Goal: Task Accomplishment & Management: Complete application form

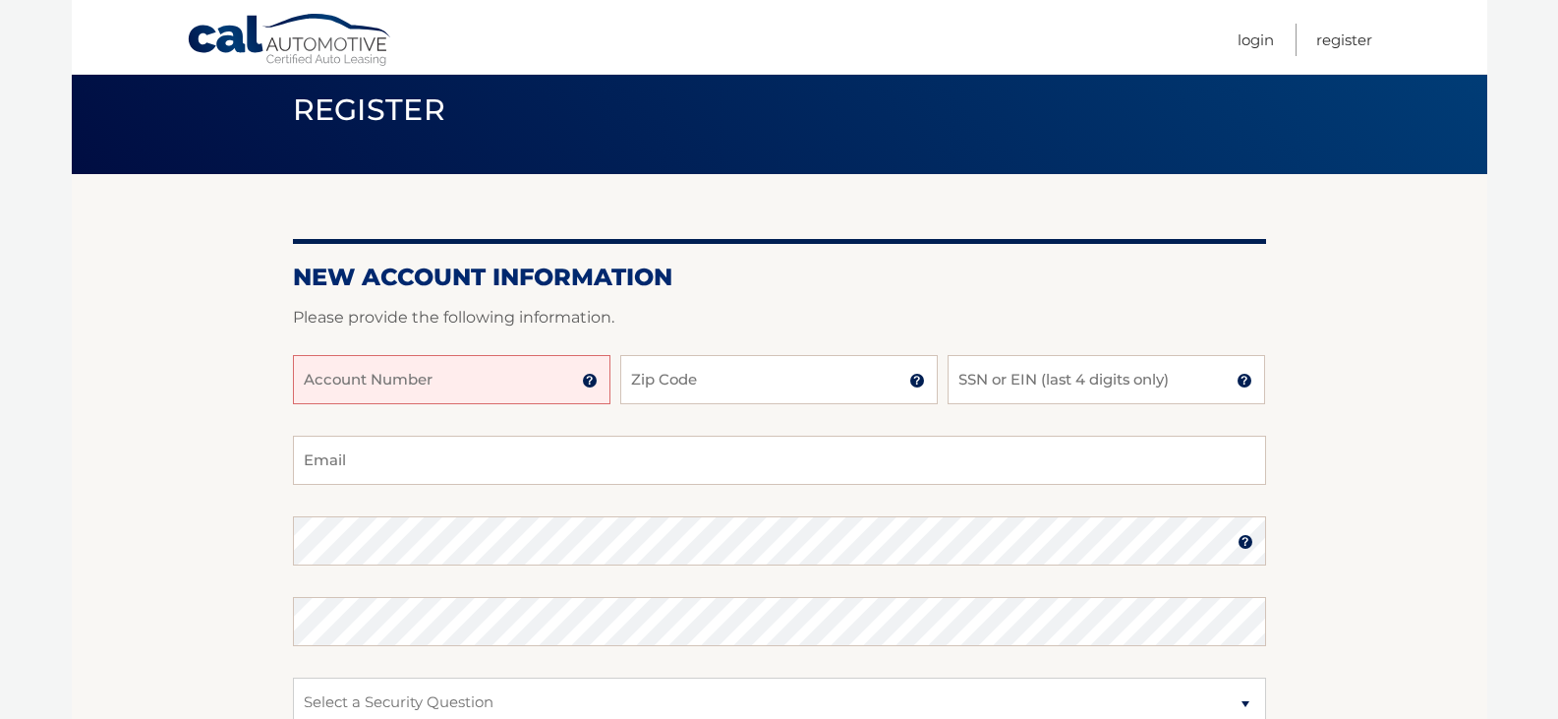
scroll to position [197, 0]
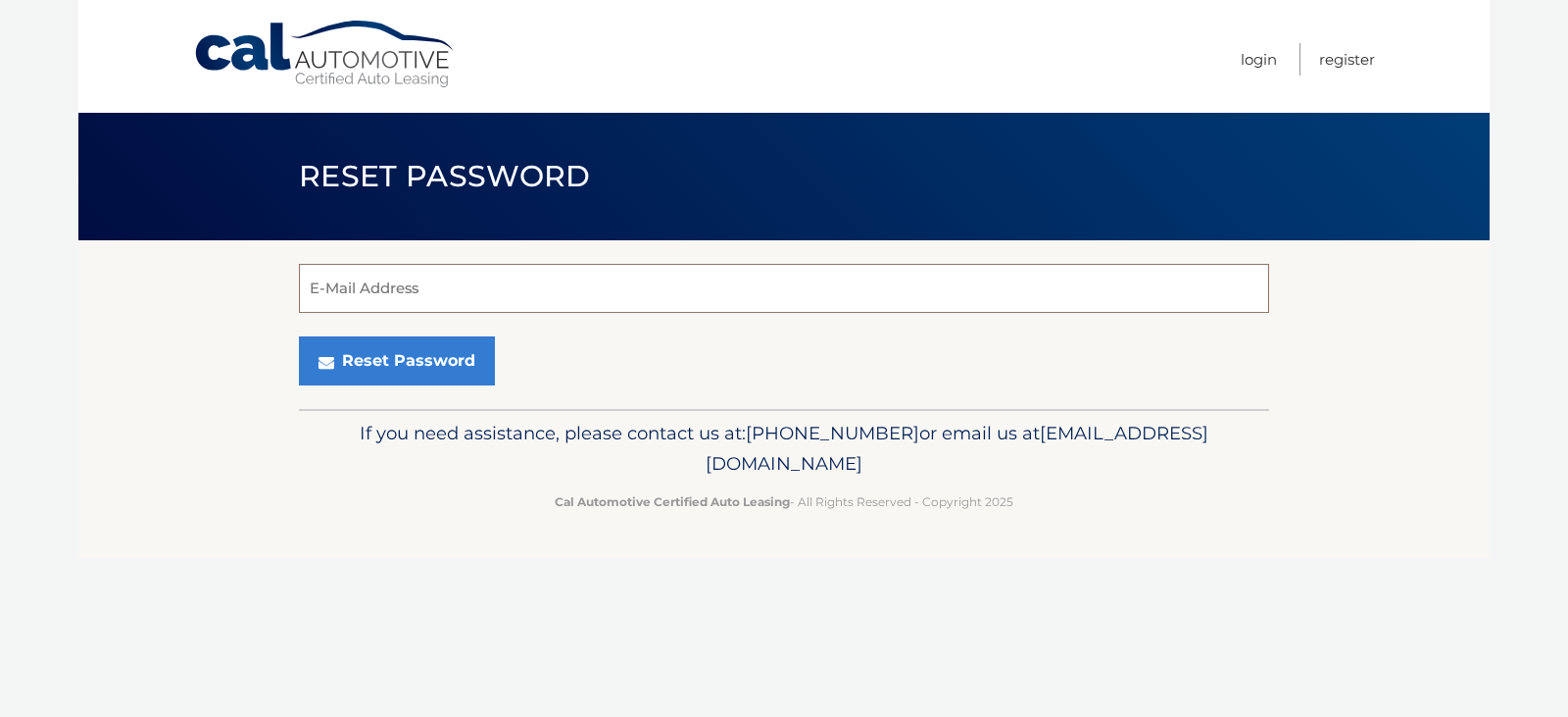
click at [507, 300] on input "E-Mail Address" at bounding box center [784, 287] width 970 height 49
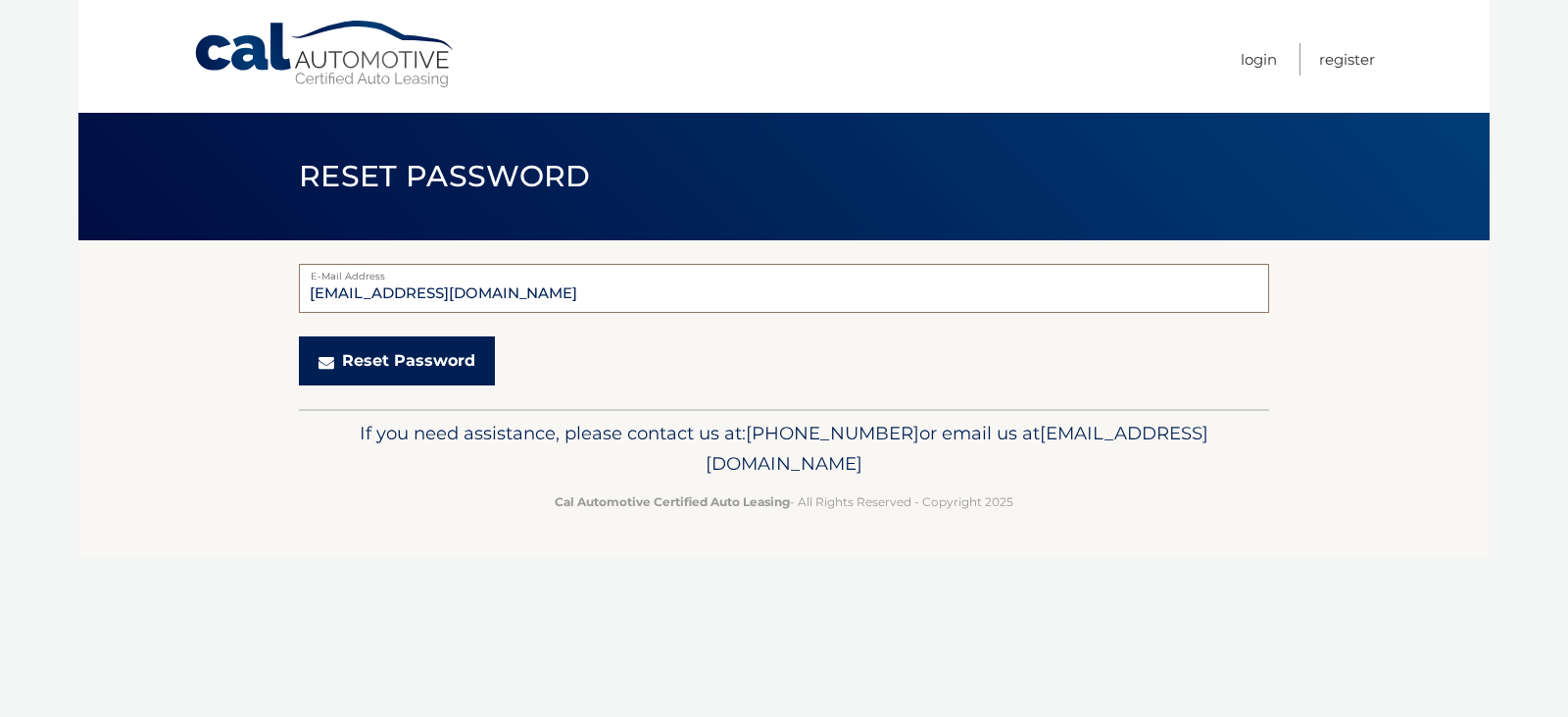
type input "mbuckvar@aagny.net"
click at [460, 353] on button "Reset Password" at bounding box center [397, 360] width 196 height 49
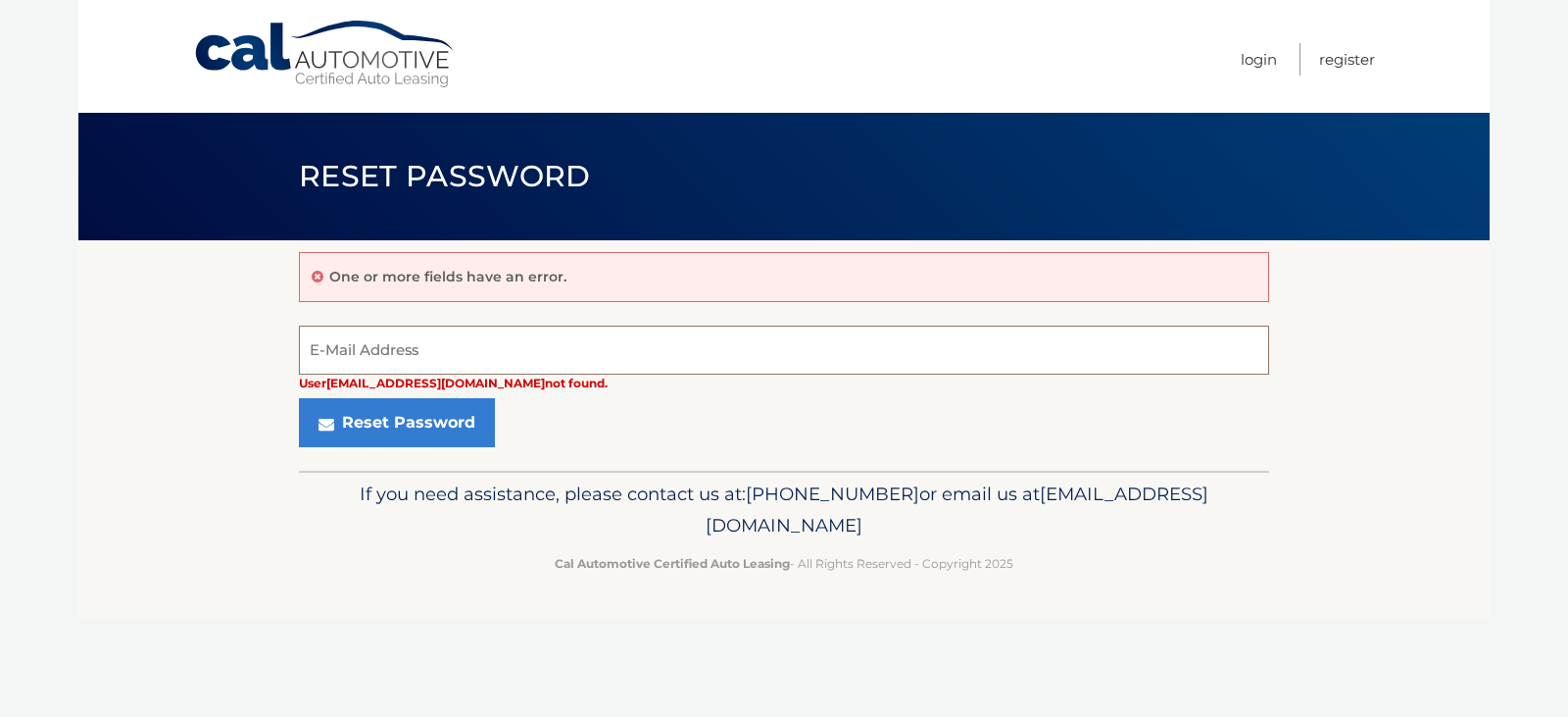
click at [491, 351] on input "E-Mail Address" at bounding box center [784, 349] width 970 height 49
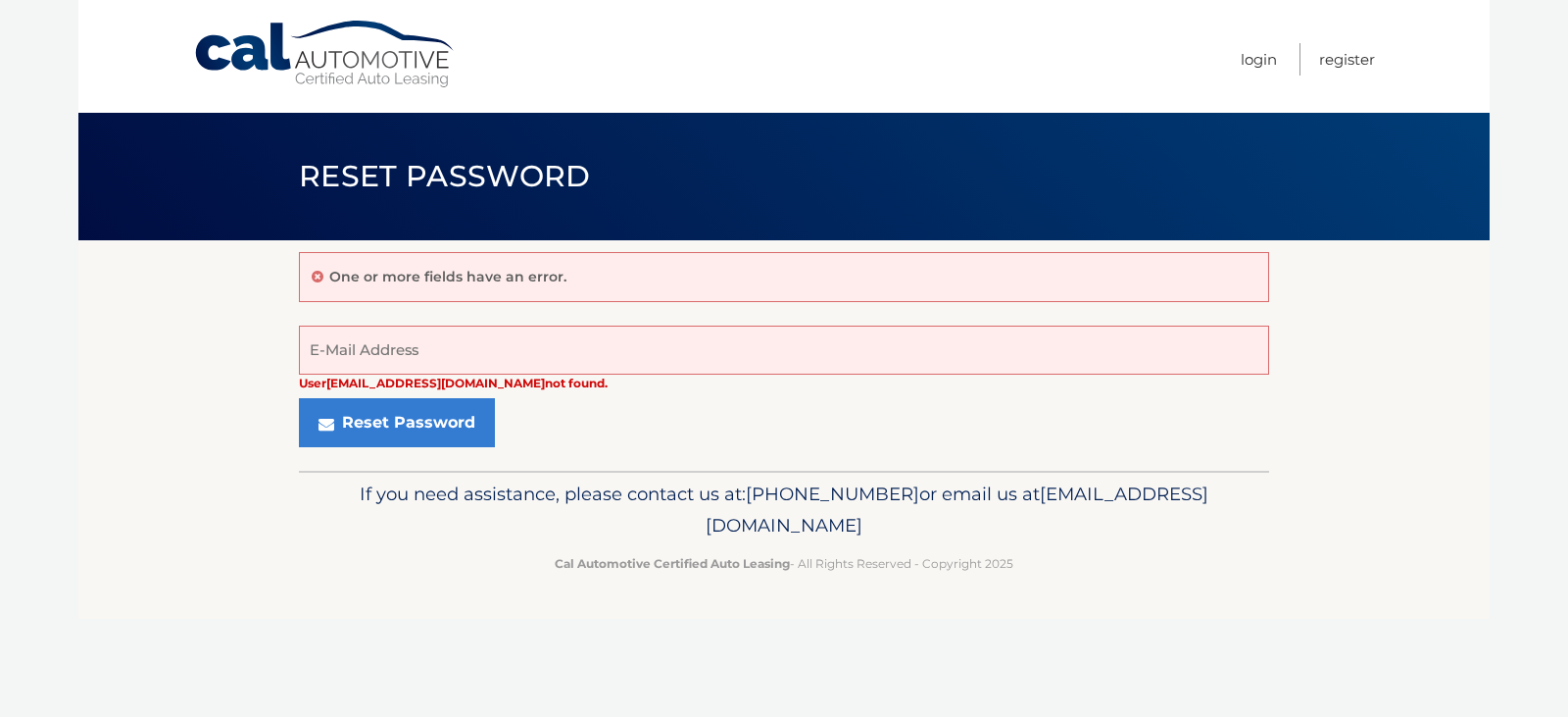
click at [850, 452] on div "One or more fields have an error. User mbuckvar@aagny.net not found. E-Mail Add…" at bounding box center [784, 355] width 970 height 230
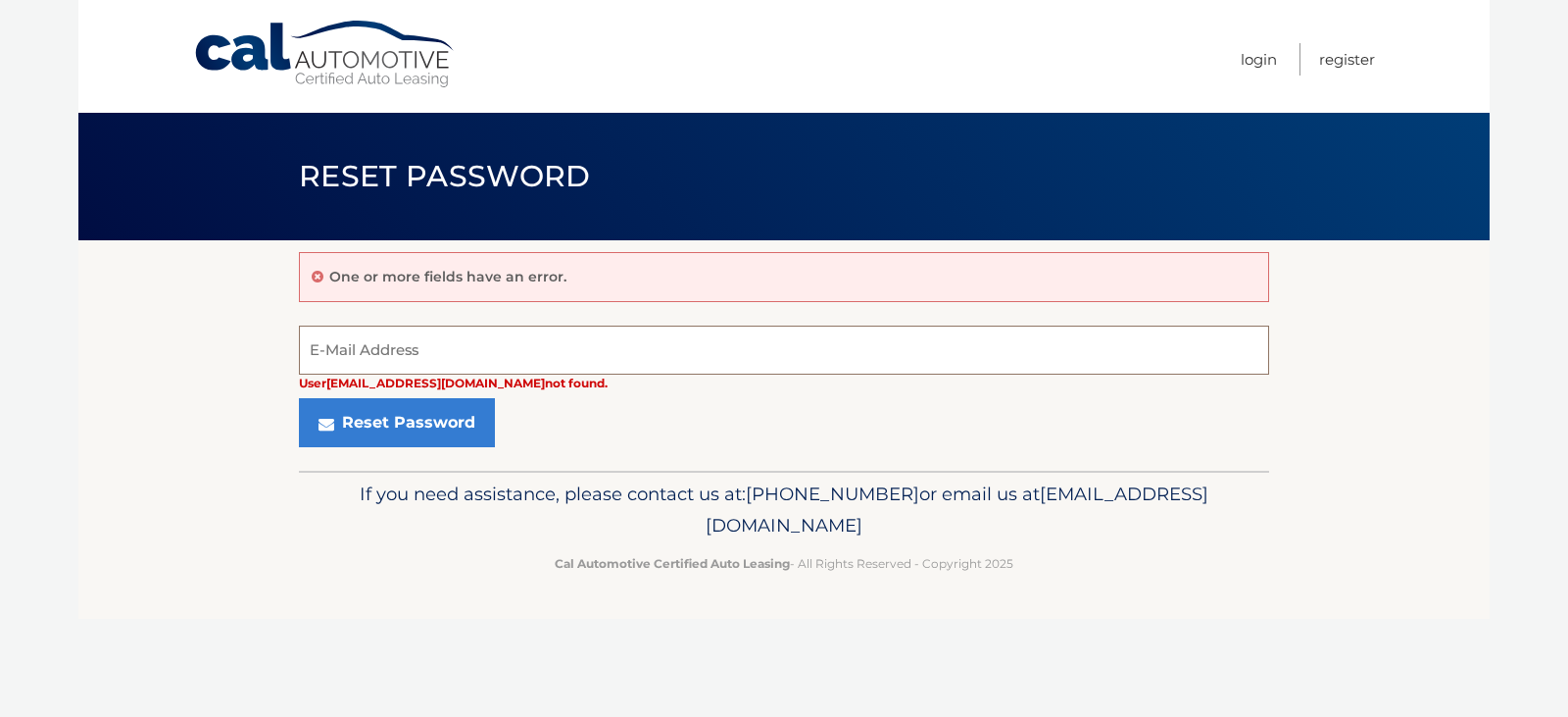
click at [599, 345] on input "E-Mail Address" at bounding box center [784, 349] width 970 height 49
type input "MBUCKVAR@AGNY.NET"
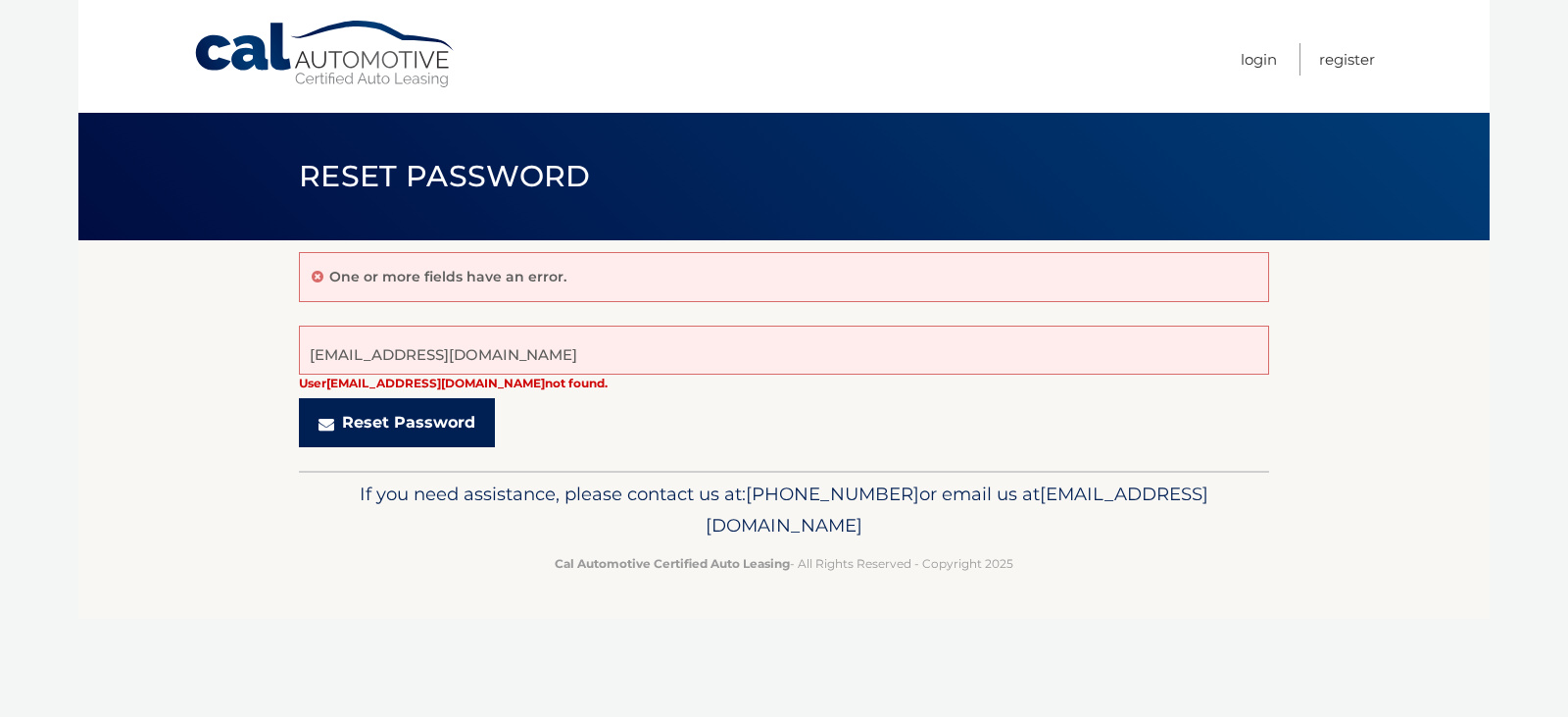
click at [389, 418] on button "Reset Password" at bounding box center [397, 422] width 196 height 49
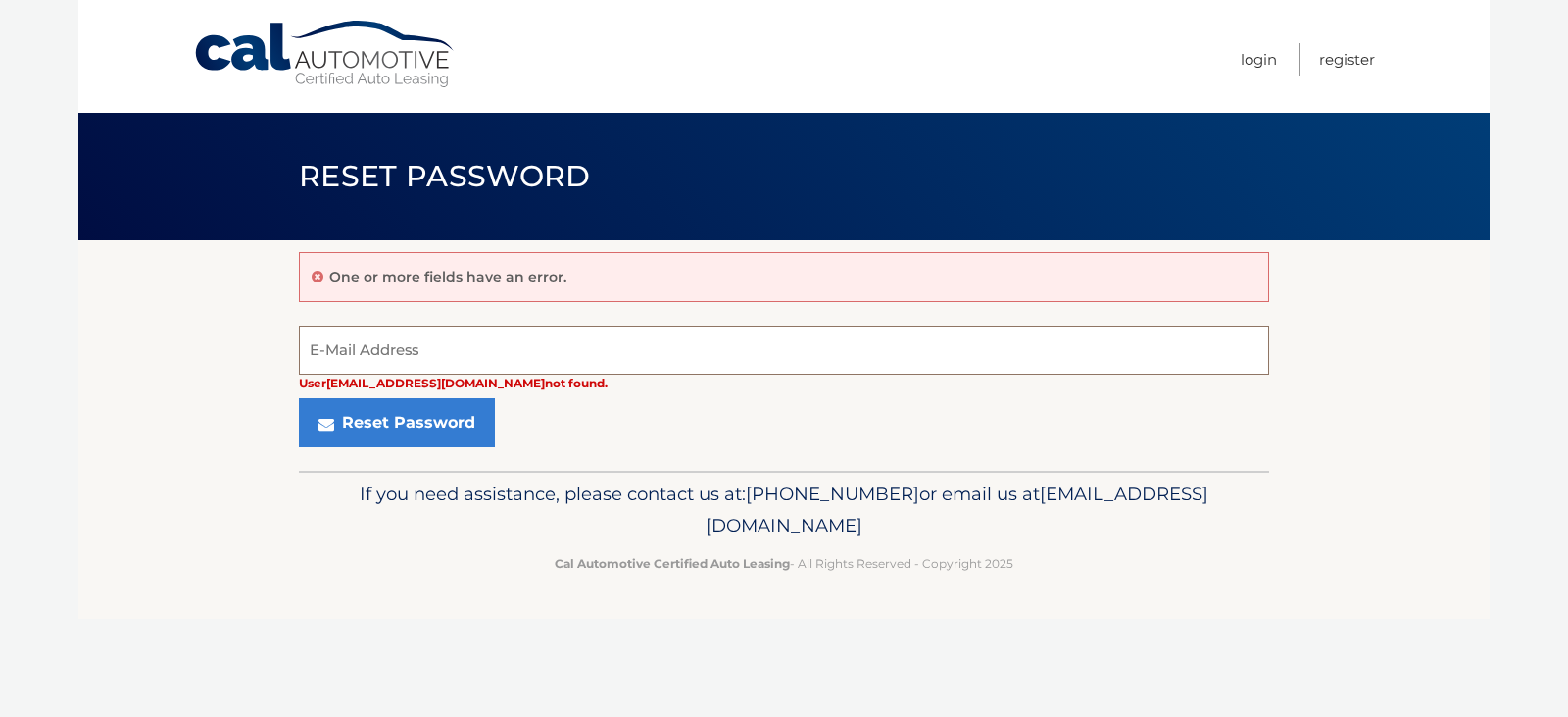
click at [453, 341] on input "E-Mail Address" at bounding box center [784, 349] width 970 height 49
type input "trubino@aagny.net"
click at [299, 398] on button "Reset Password" at bounding box center [397, 422] width 196 height 49
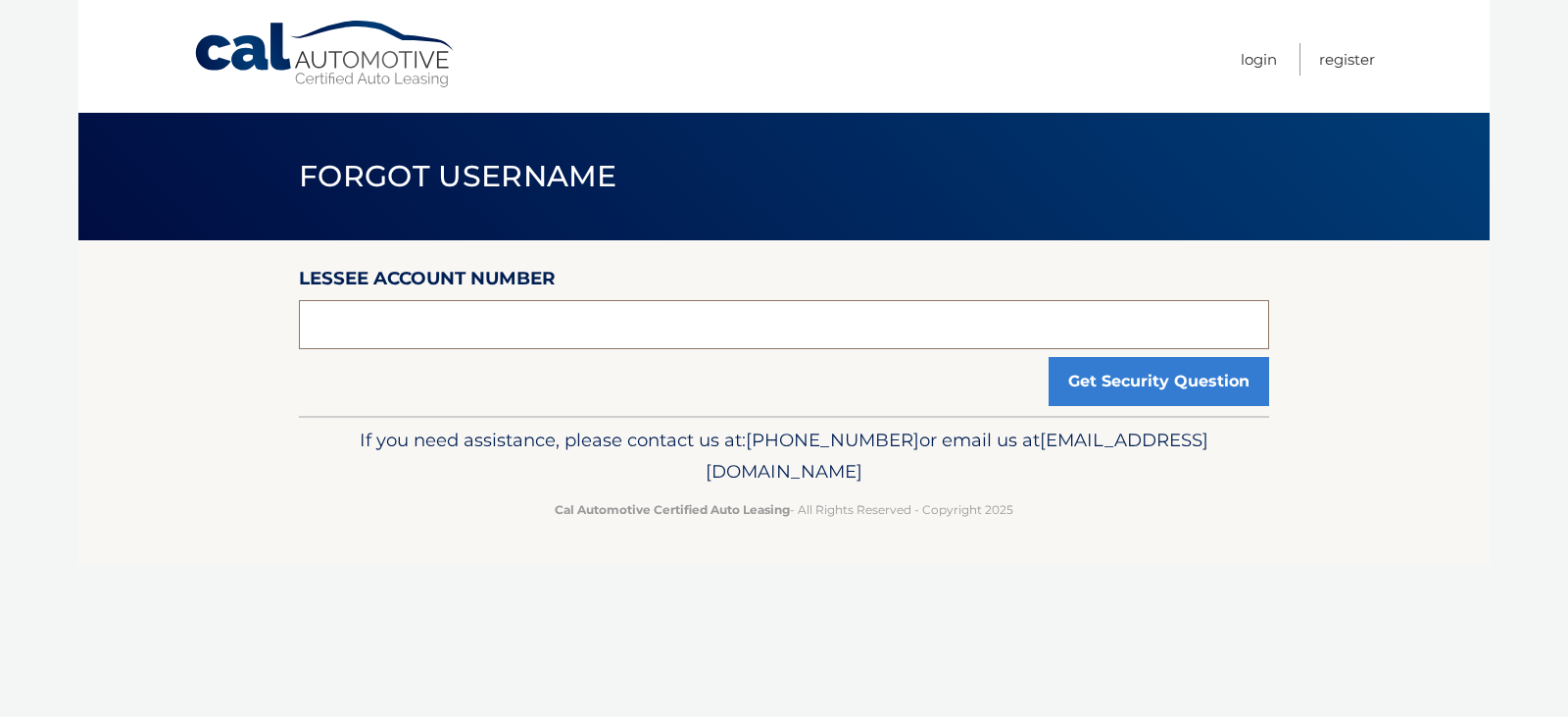
click at [502, 315] on input "text" at bounding box center [784, 324] width 970 height 49
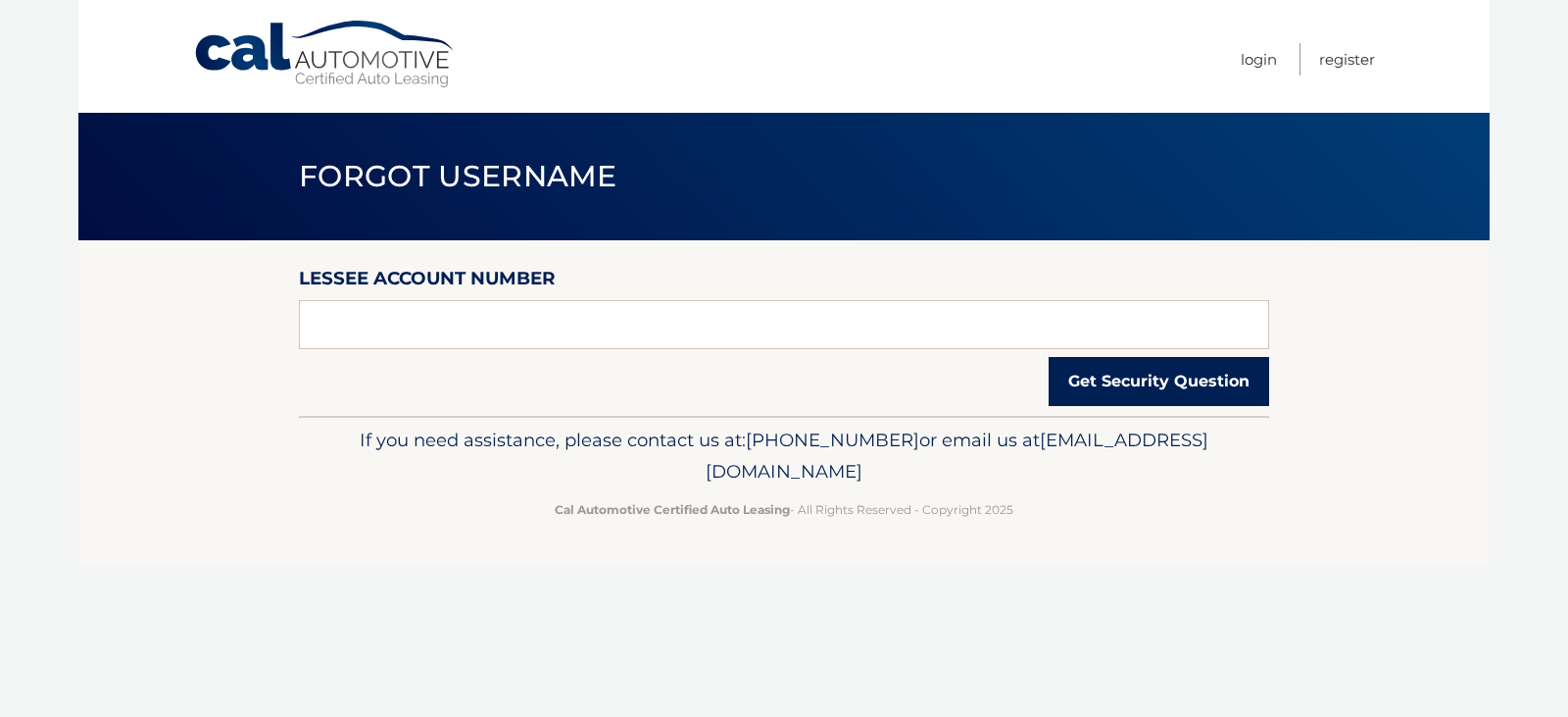
click at [1142, 395] on button "Get Security Question" at bounding box center [1158, 381] width 220 height 49
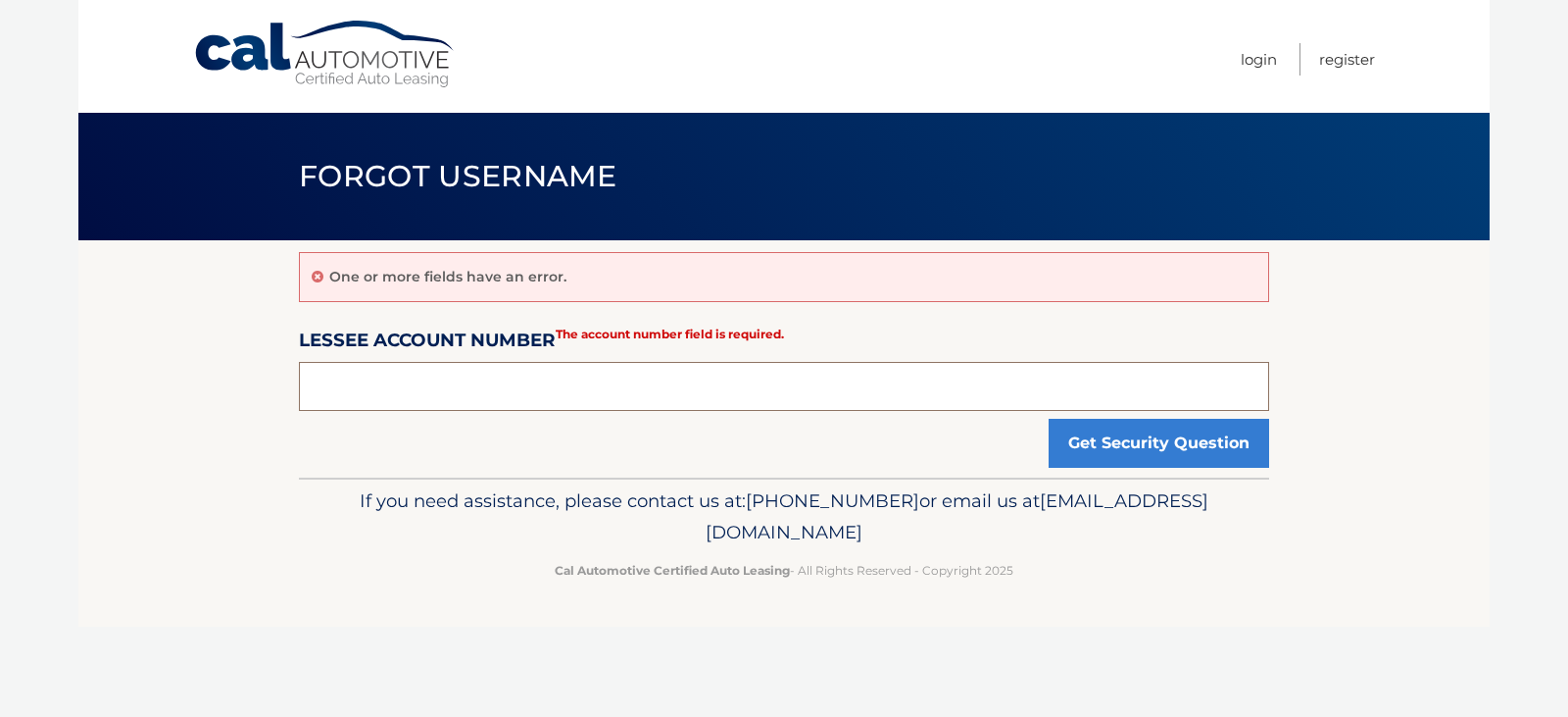
click at [659, 385] on input "text" at bounding box center [784, 386] width 970 height 49
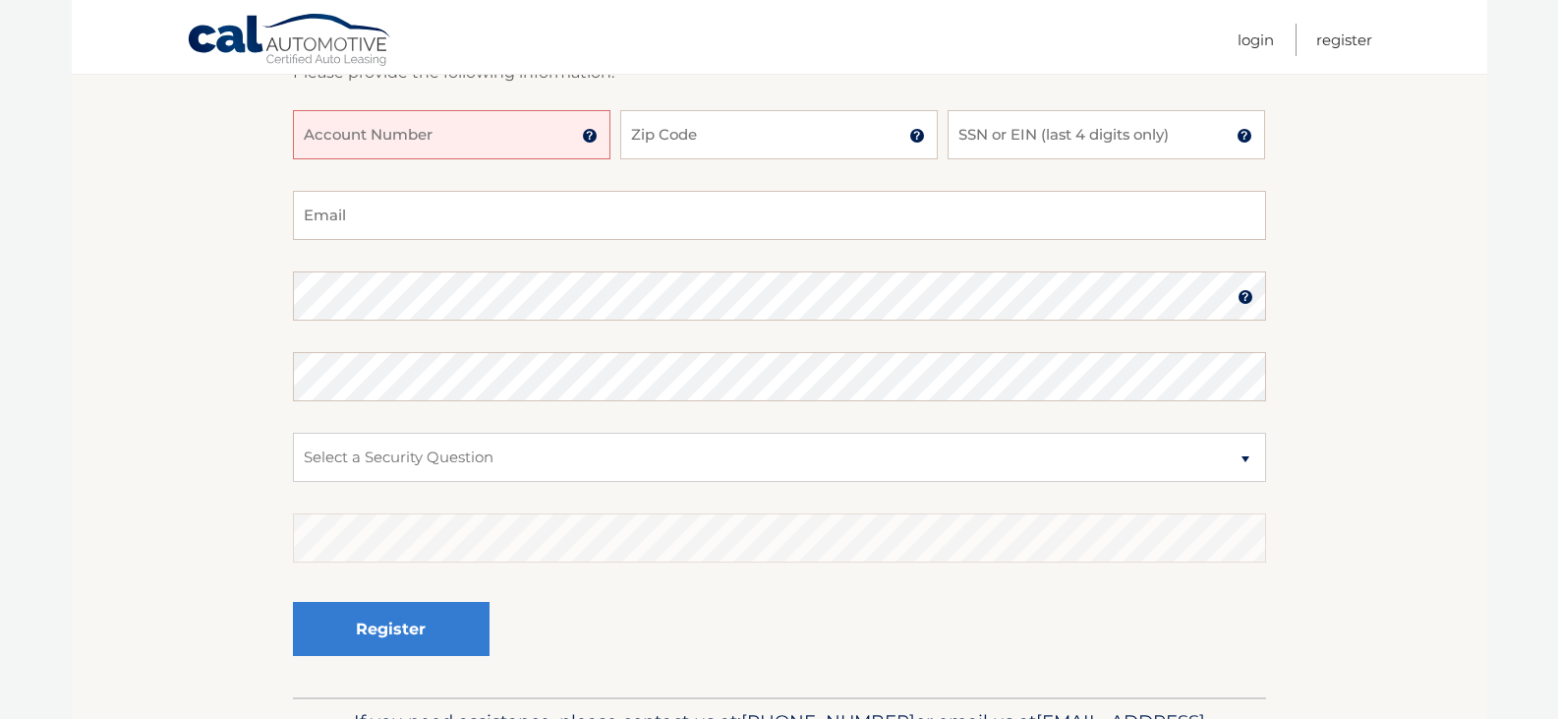
scroll to position [439, 0]
